Goal: Task Accomplishment & Management: Use online tool/utility

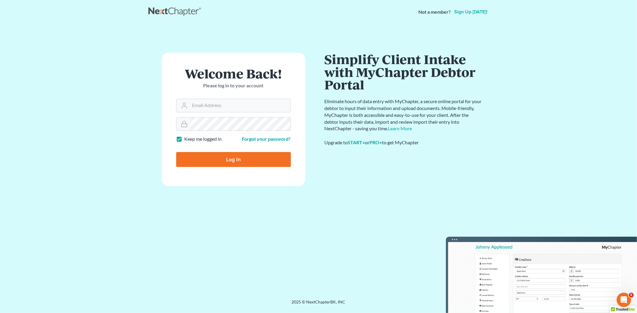
type input "[EMAIL_ADDRESS][DOMAIN_NAME]"
click at [222, 156] on input "Log In" at bounding box center [233, 159] width 115 height 15
type input "Thinking..."
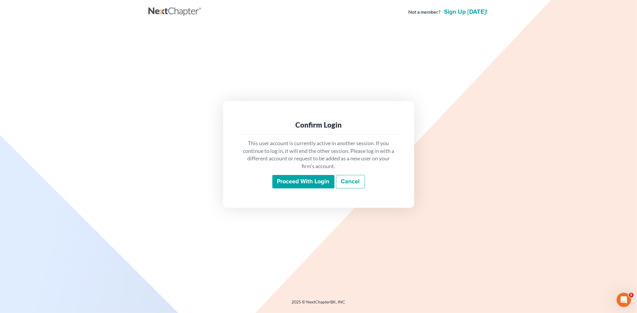
click at [307, 177] on input "Proceed with login" at bounding box center [303, 182] width 62 height 14
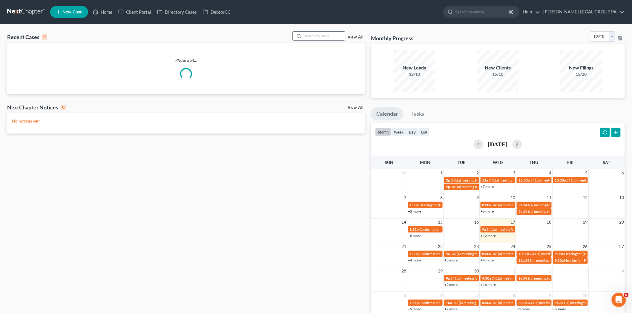
click at [323, 37] on input "search" at bounding box center [324, 36] width 42 height 9
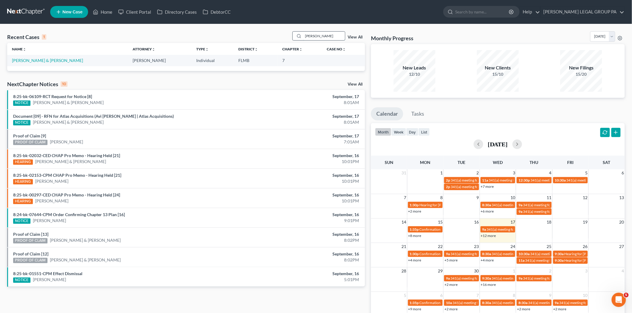
click at [340, 37] on input "[PERSON_NAME]" at bounding box center [324, 36] width 42 height 9
type input "[PERSON_NAME]"
